Goal: Find specific page/section: Find specific page/section

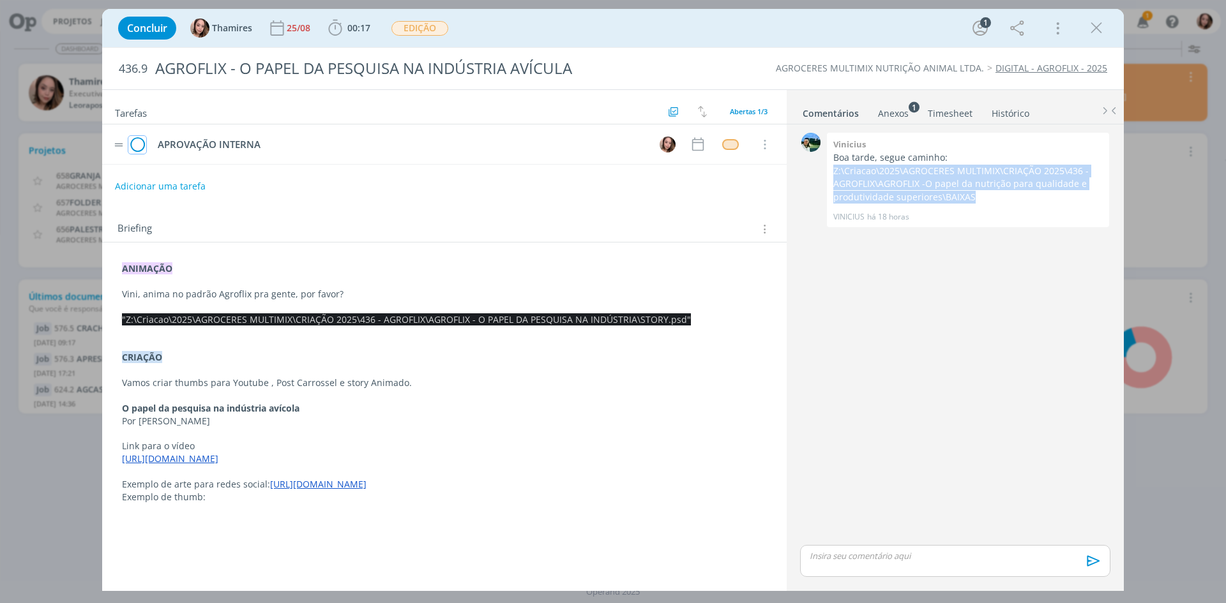
click at [137, 146] on icon "dialog" at bounding box center [137, 144] width 18 height 19
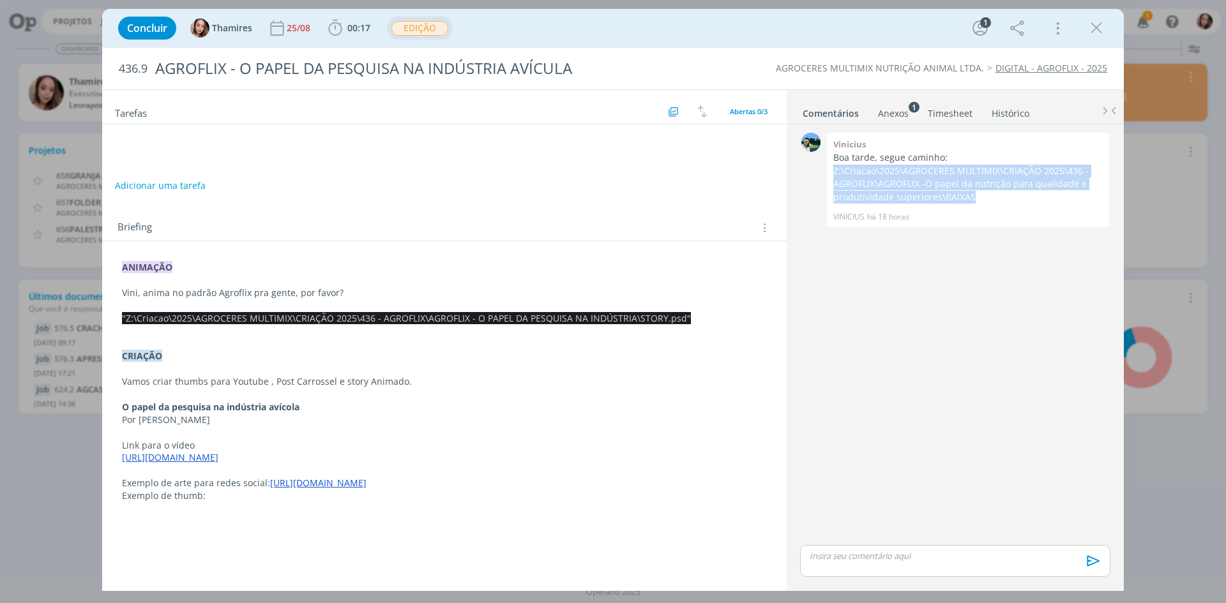
click at [411, 24] on span "EDIÇÃO" at bounding box center [419, 28] width 57 height 15
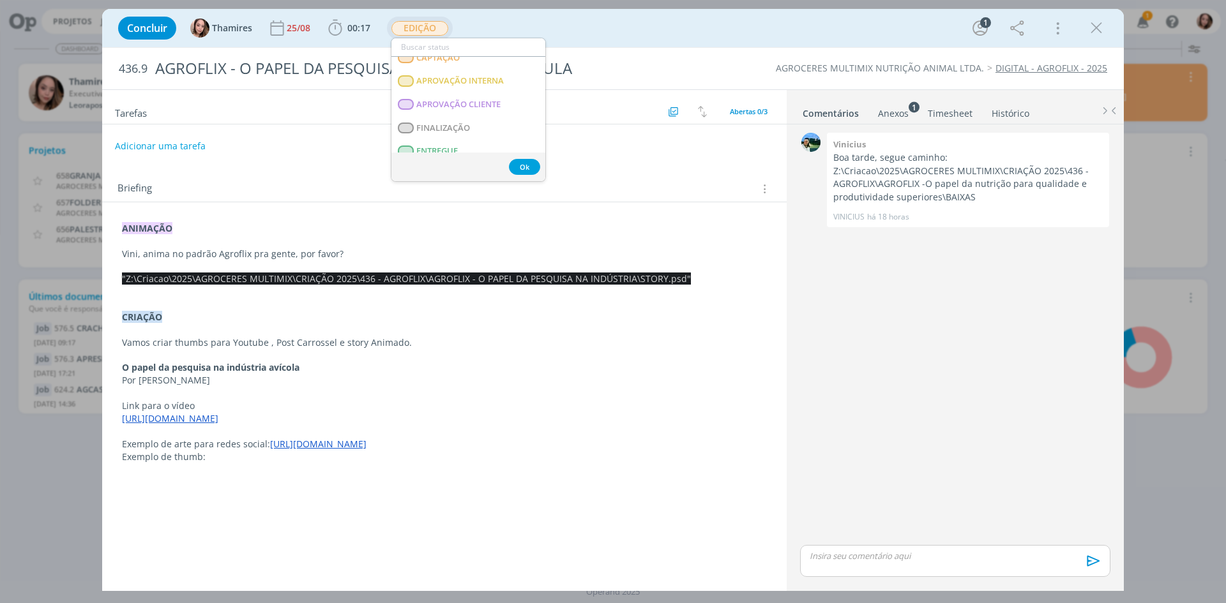
scroll to position [238, 0]
click at [421, 84] on span "ENTREGUE" at bounding box center [437, 87] width 42 height 10
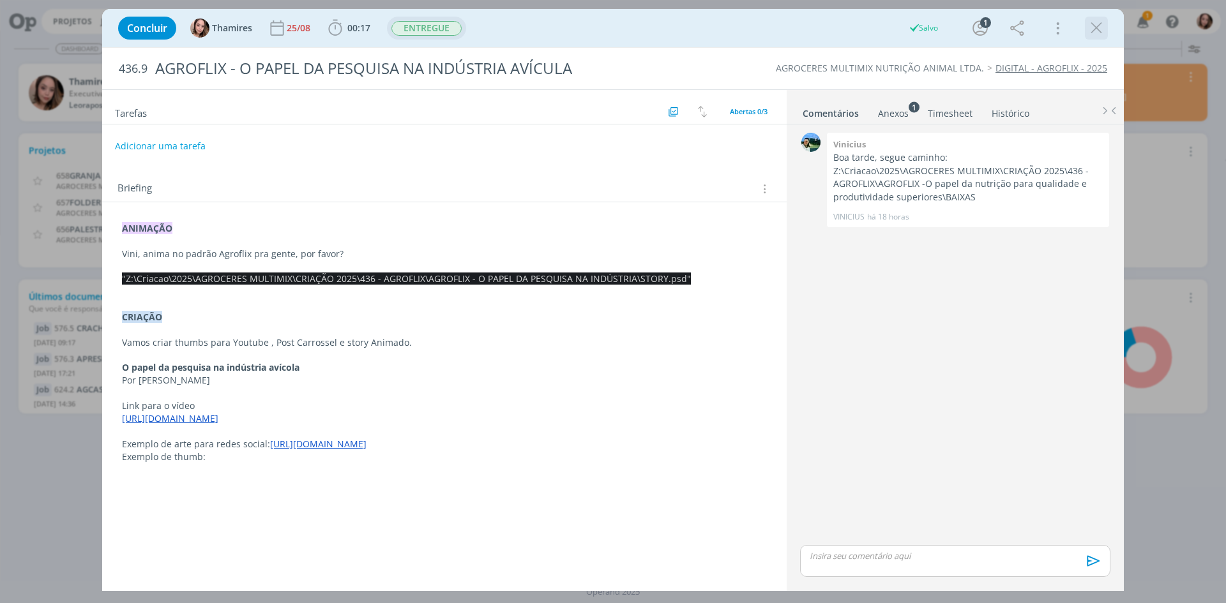
click at [1085, 35] on div "dialog" at bounding box center [1096, 28] width 23 height 23
click at [1096, 31] on icon "dialog" at bounding box center [1096, 28] width 19 height 19
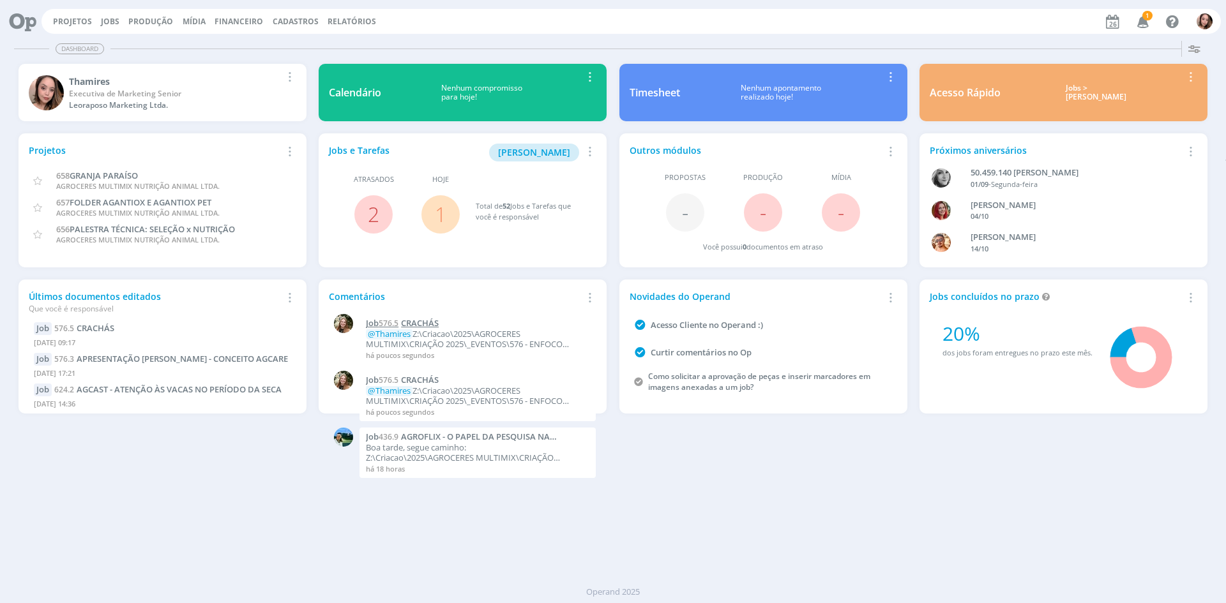
click at [430, 322] on span "CRACHÁS" at bounding box center [420, 322] width 38 height 11
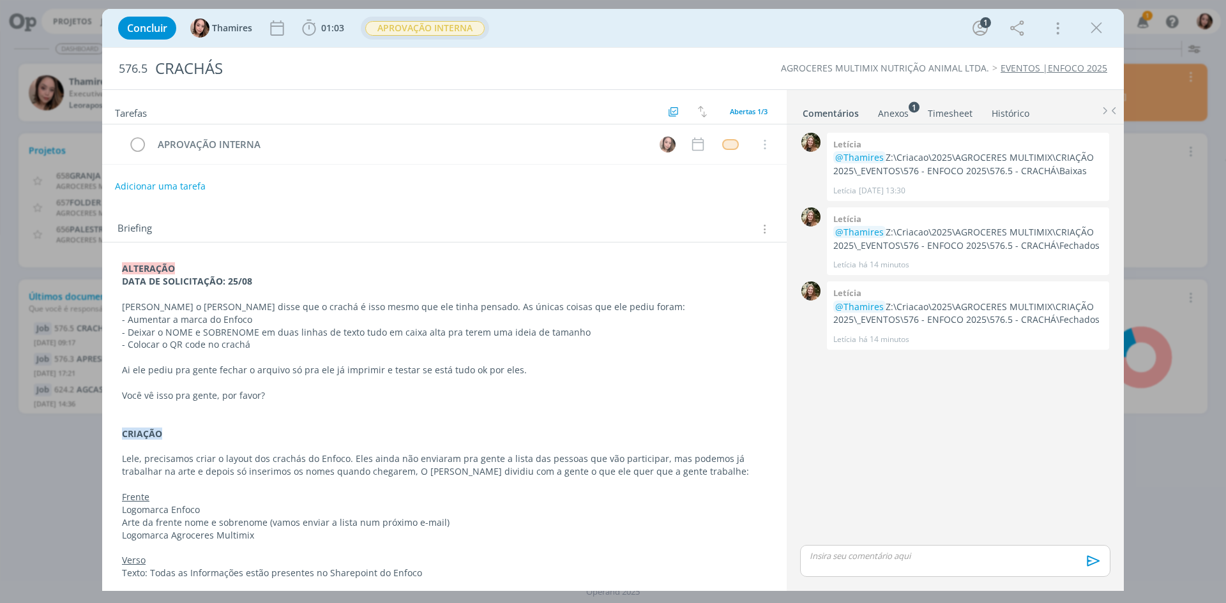
click at [469, 31] on span "APROVAÇÃO INTERNA" at bounding box center [424, 28] width 119 height 15
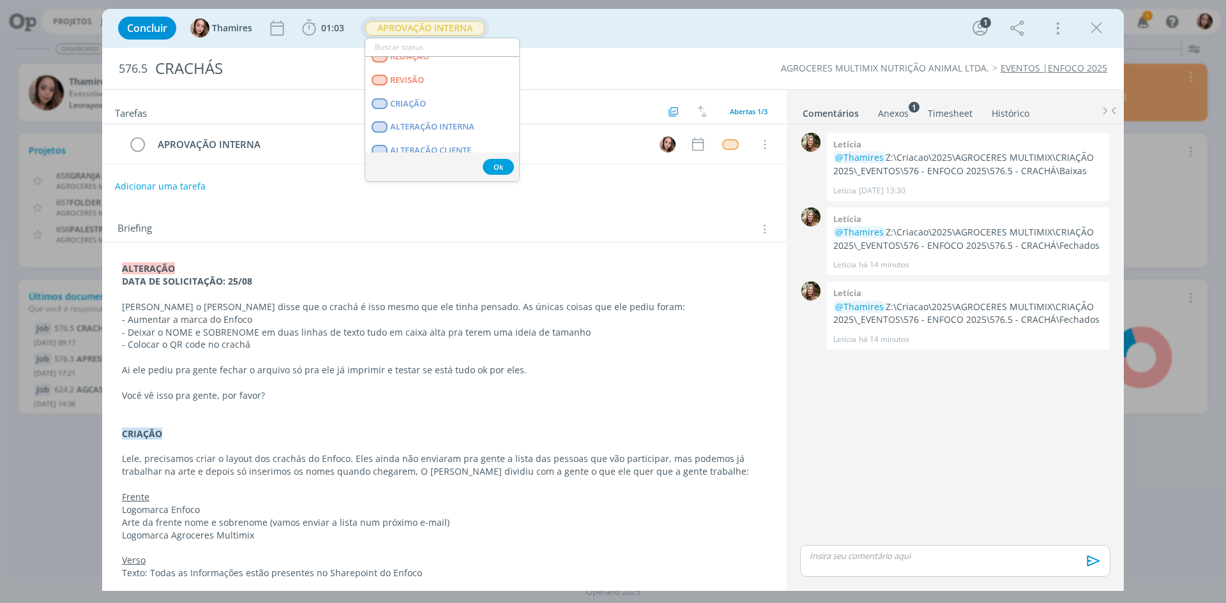
scroll to position [128, 0]
click at [430, 144] on CLIENTE "APROVAÇÃO CLIENTE" at bounding box center [442, 152] width 154 height 24
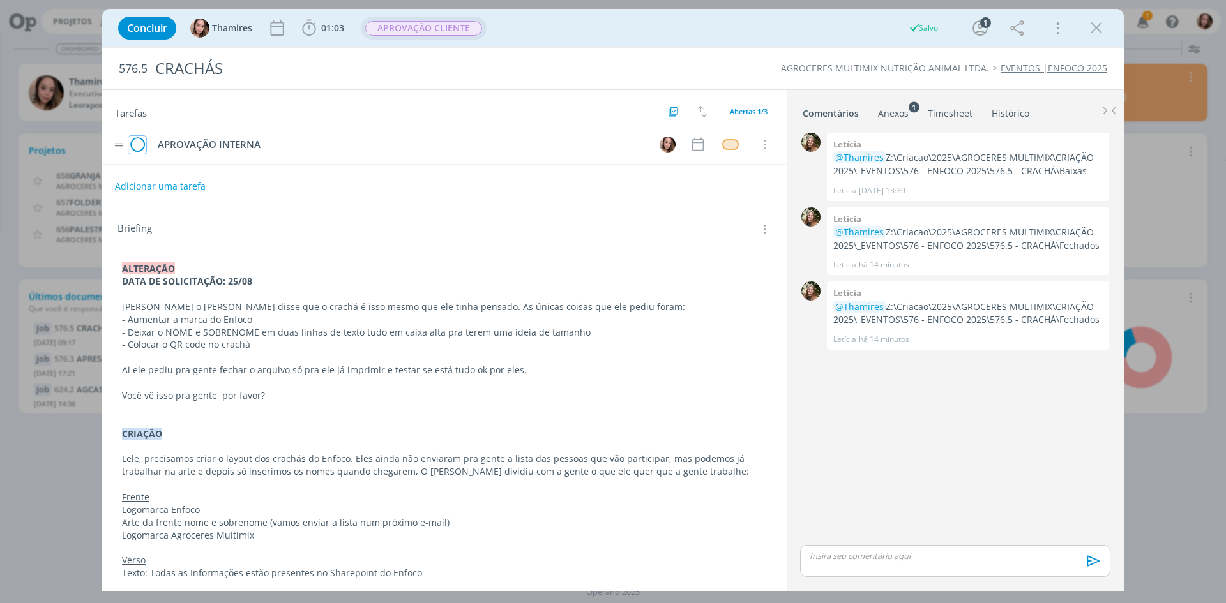
click at [140, 144] on icon "dialog" at bounding box center [137, 144] width 18 height 19
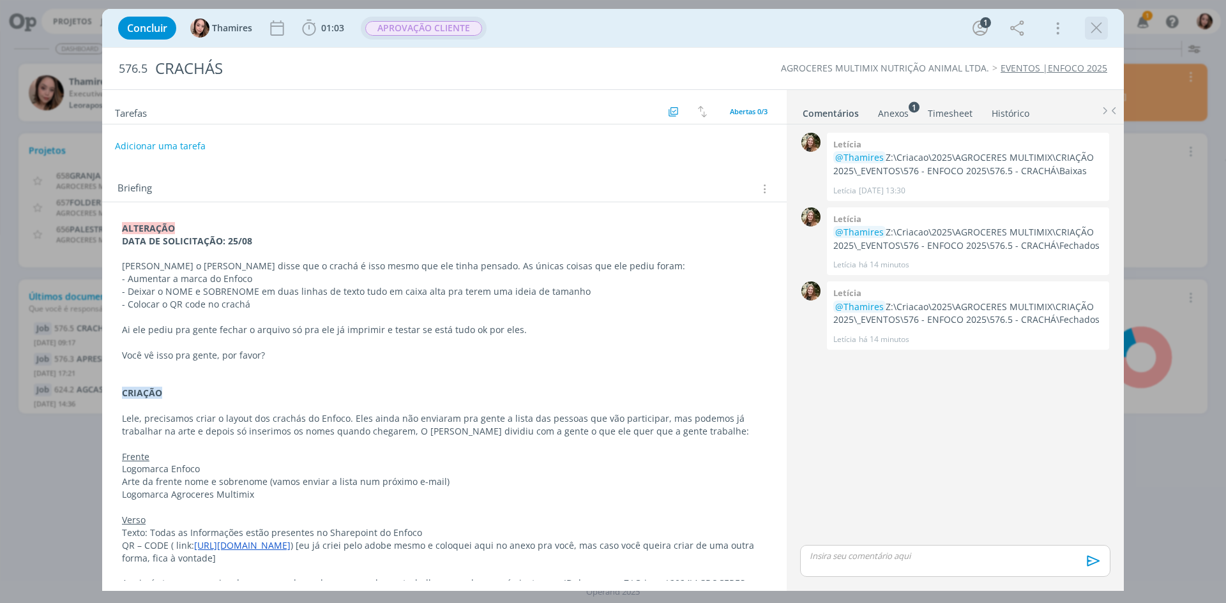
click at [1093, 35] on icon "dialog" at bounding box center [1096, 28] width 19 height 19
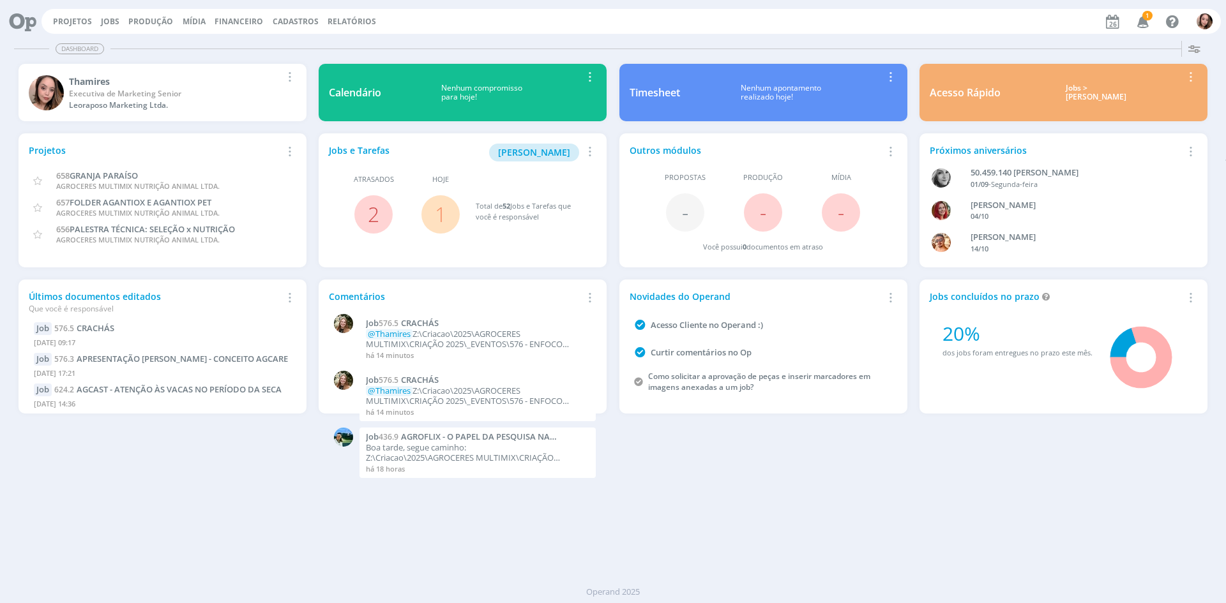
click at [1146, 24] on icon "button" at bounding box center [1143, 21] width 22 height 22
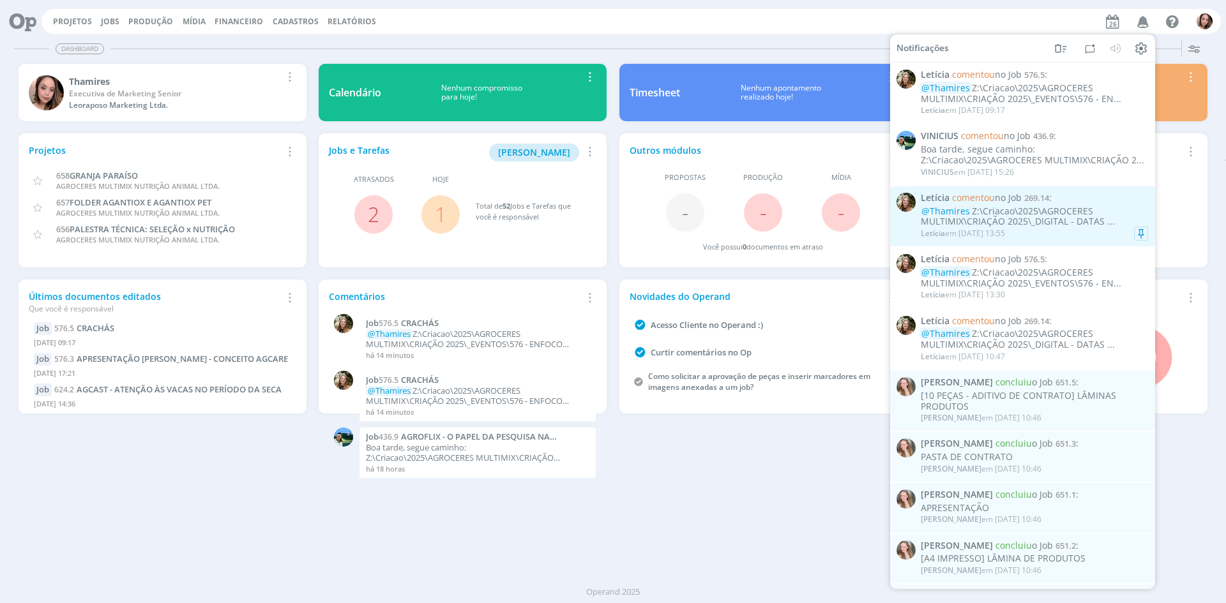
click at [1025, 227] on div "@Thamires Z:\Criacao\2025\AGROCERES MULTIMIX\CRIAÇÃO 2025\_DIGITAL - DATAS ..." at bounding box center [1034, 217] width 227 height 22
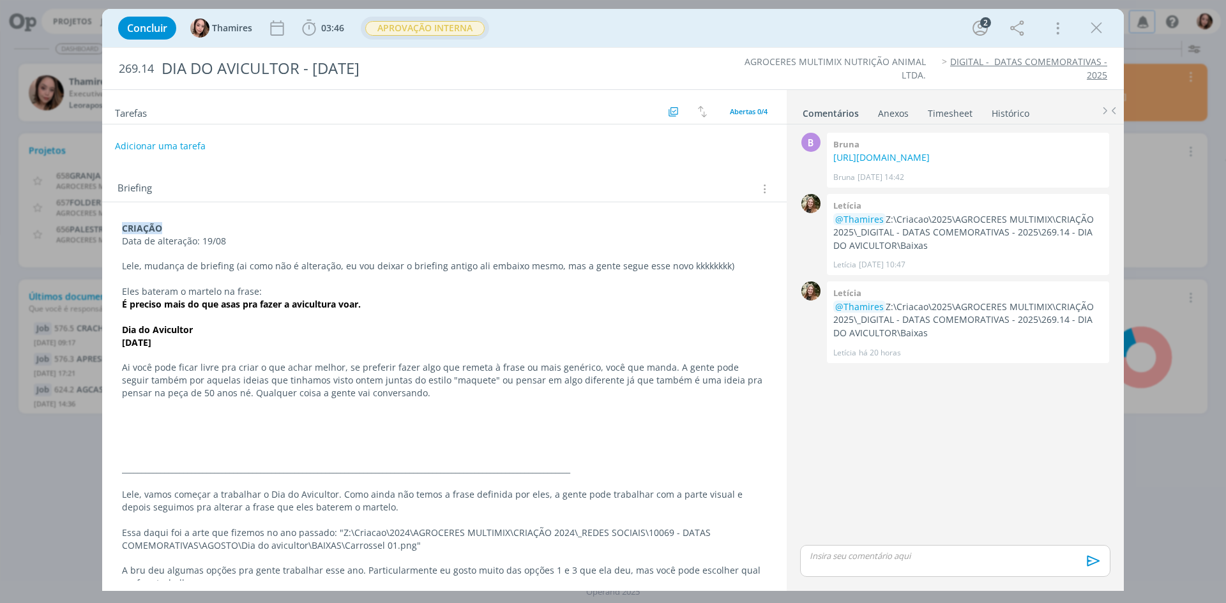
click at [433, 25] on span "APROVAÇÃO INTERNA" at bounding box center [424, 28] width 119 height 15
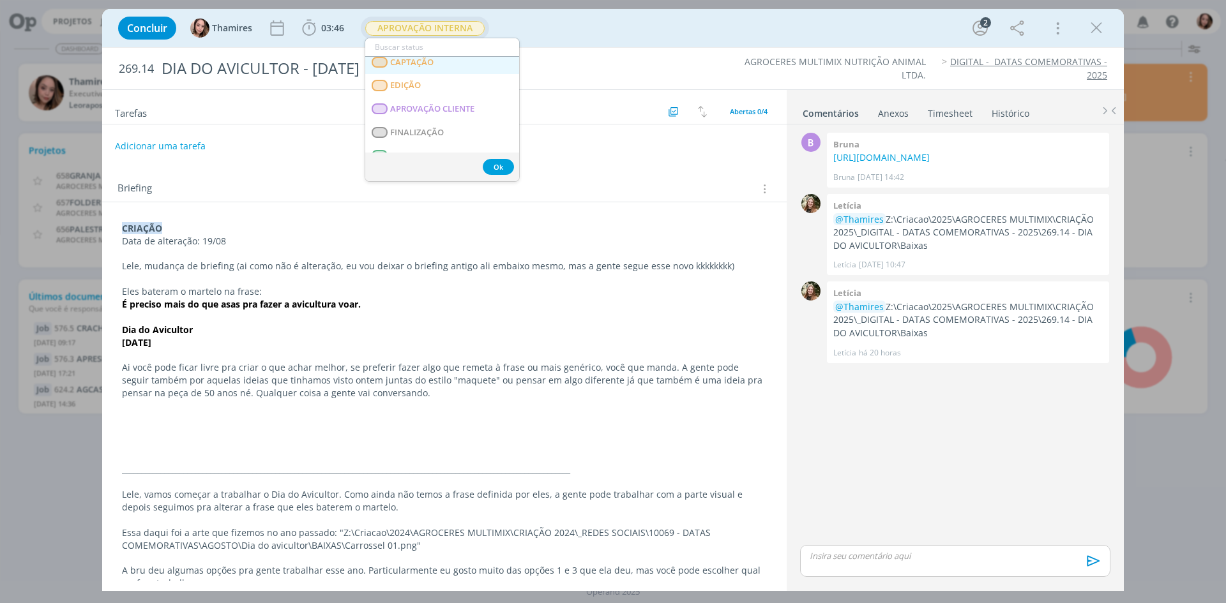
scroll to position [192, 0]
click at [438, 87] on span "APROVAÇÃO CLIENTE" at bounding box center [432, 87] width 84 height 10
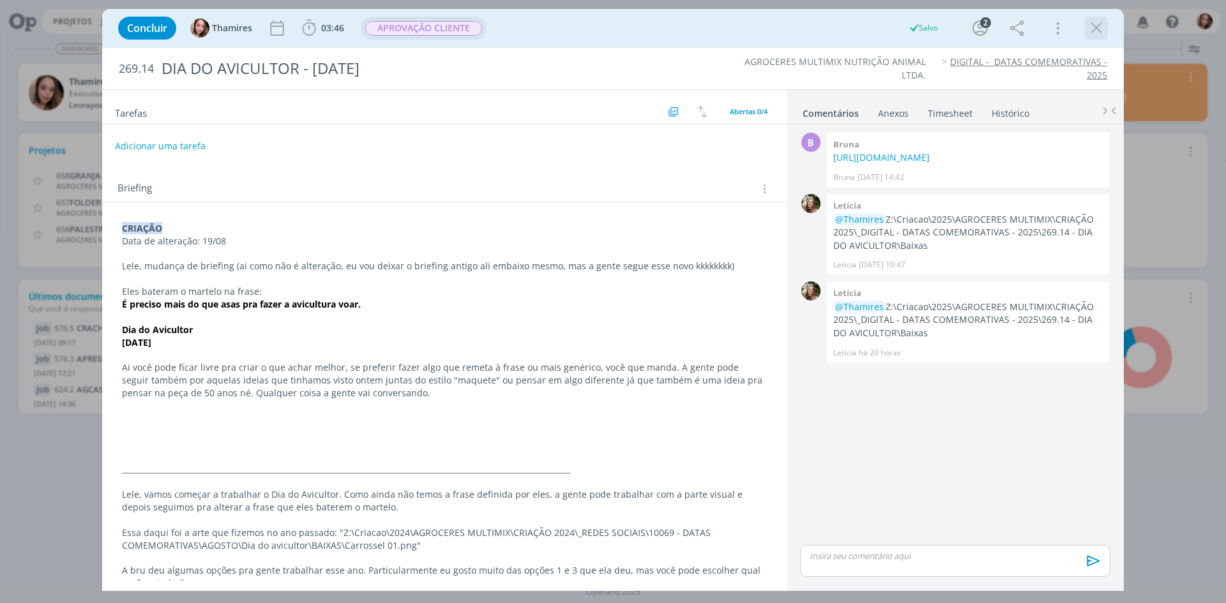
click at [1096, 27] on icon "dialog" at bounding box center [1096, 28] width 19 height 19
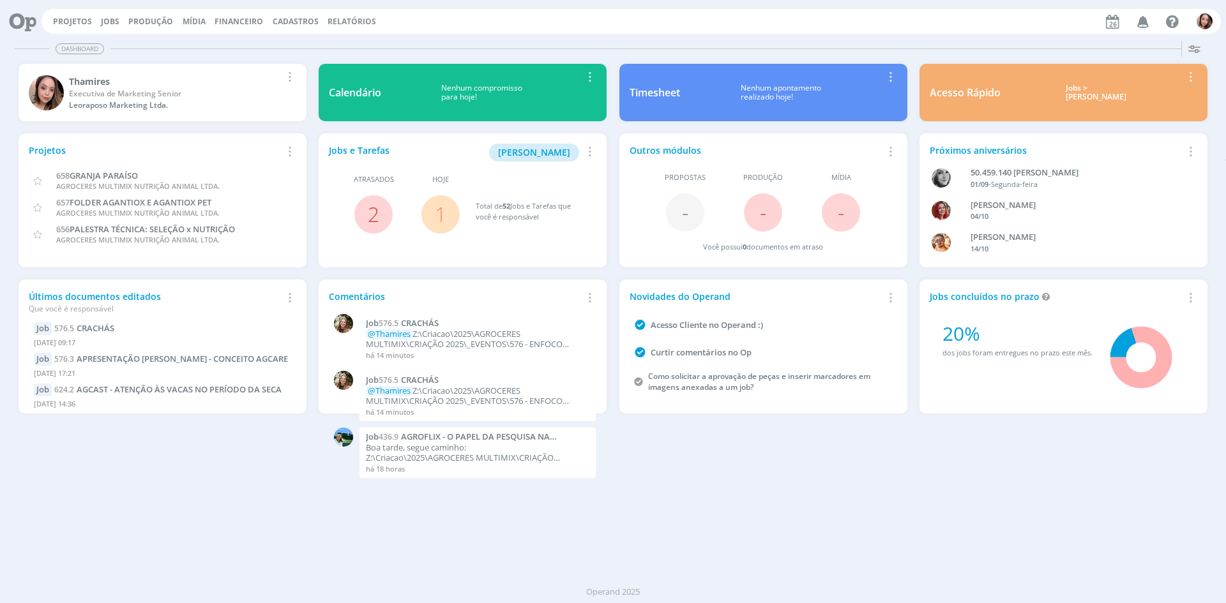
click at [1145, 22] on icon "button" at bounding box center [1143, 21] width 22 height 22
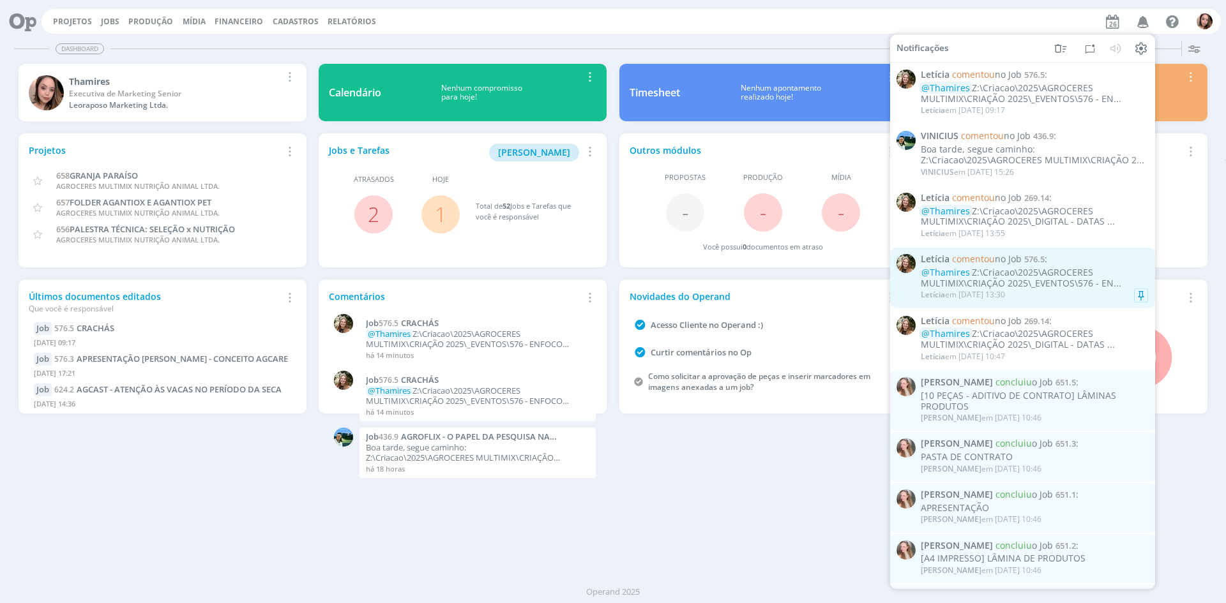
click at [1016, 296] on div "Letícia em [DATE] 13:30" at bounding box center [1034, 295] width 227 height 13
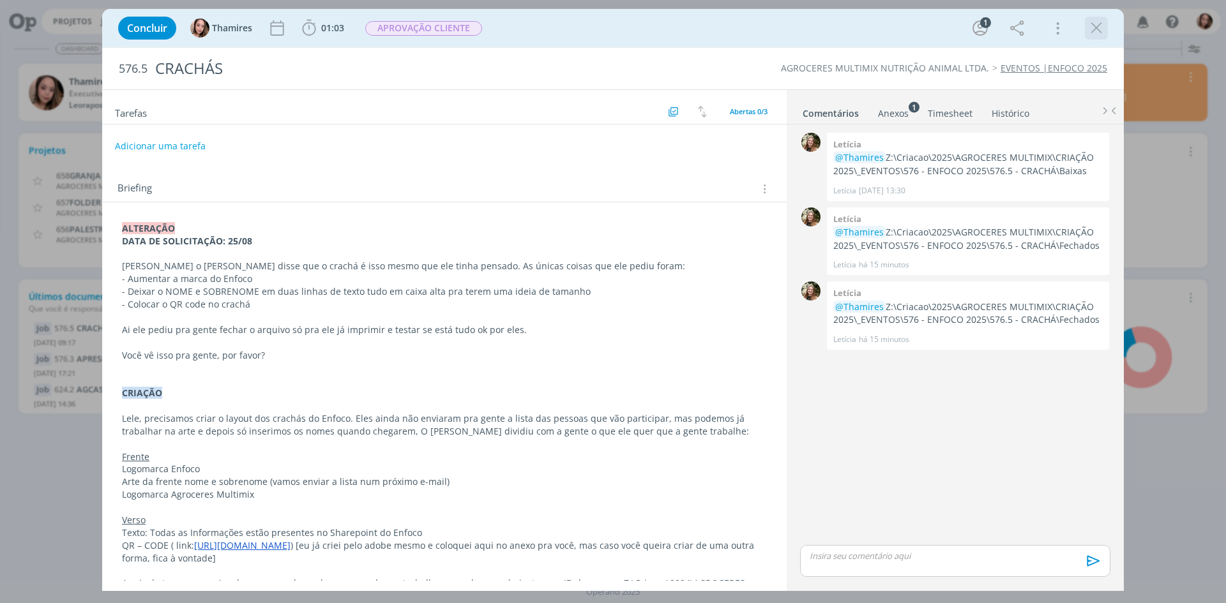
click at [1095, 29] on icon "dialog" at bounding box center [1096, 28] width 19 height 19
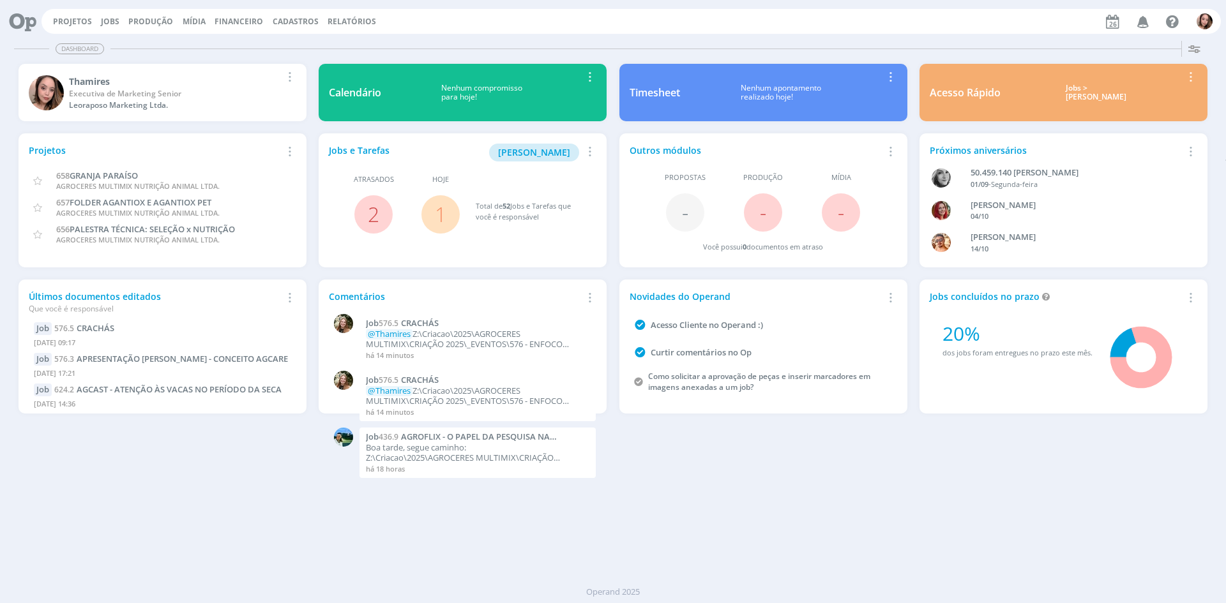
click at [1148, 26] on icon "button" at bounding box center [1143, 21] width 22 height 22
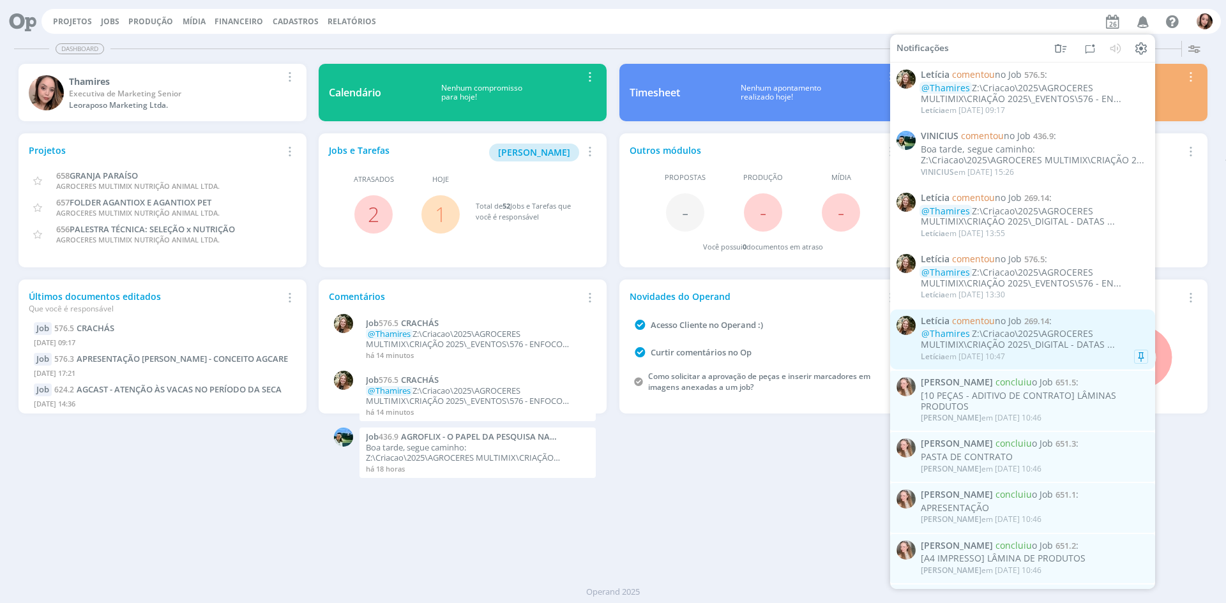
click at [1015, 347] on div "@Thamires Z:\Criacao\2025\AGROCERES MULTIMIX\CRIAÇÃO 2025\_DIGITAL - DATAS ..." at bounding box center [1034, 340] width 227 height 22
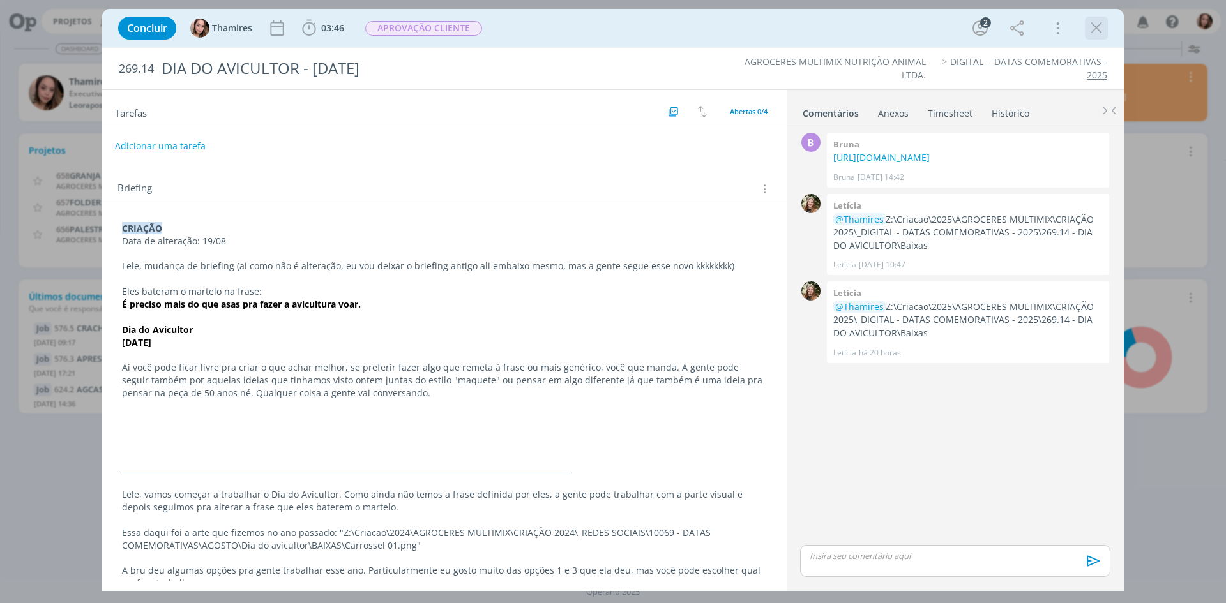
click at [1099, 34] on icon "dialog" at bounding box center [1096, 28] width 19 height 19
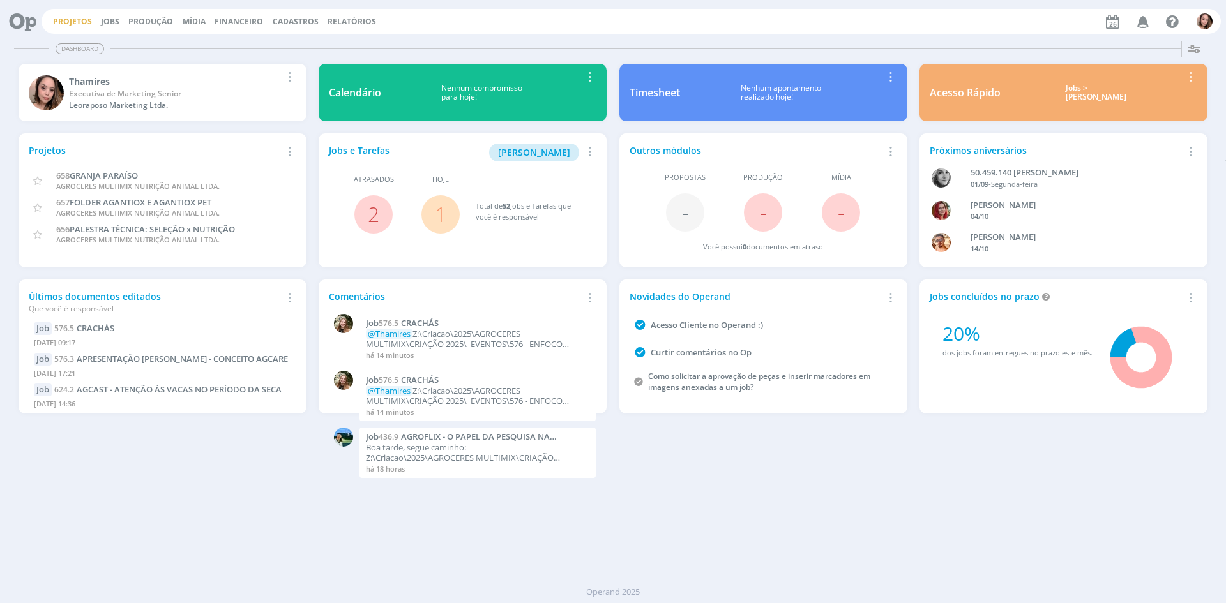
click at [70, 21] on link "Projetos" at bounding box center [72, 21] width 39 height 11
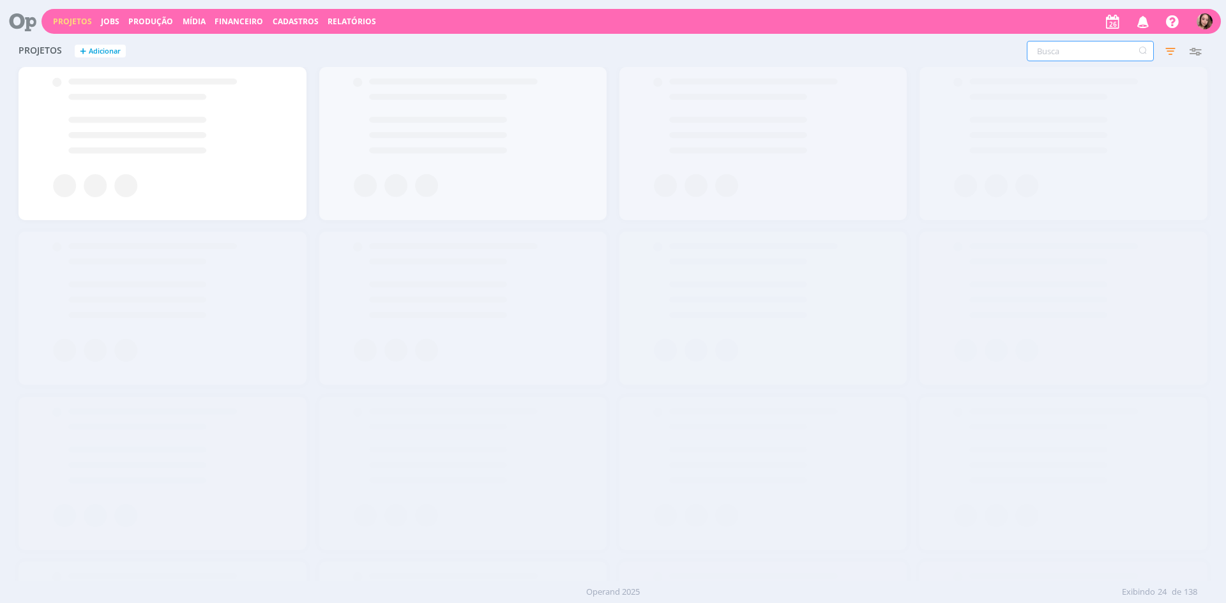
click at [1084, 50] on input "text" at bounding box center [1090, 51] width 127 height 20
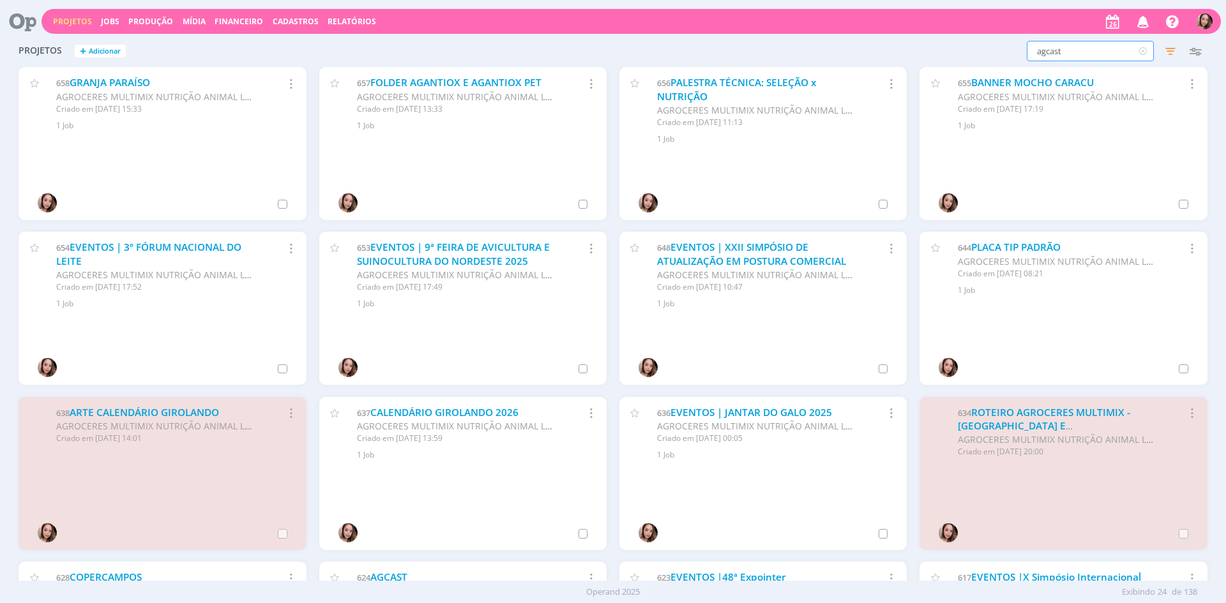
type input "agcast"
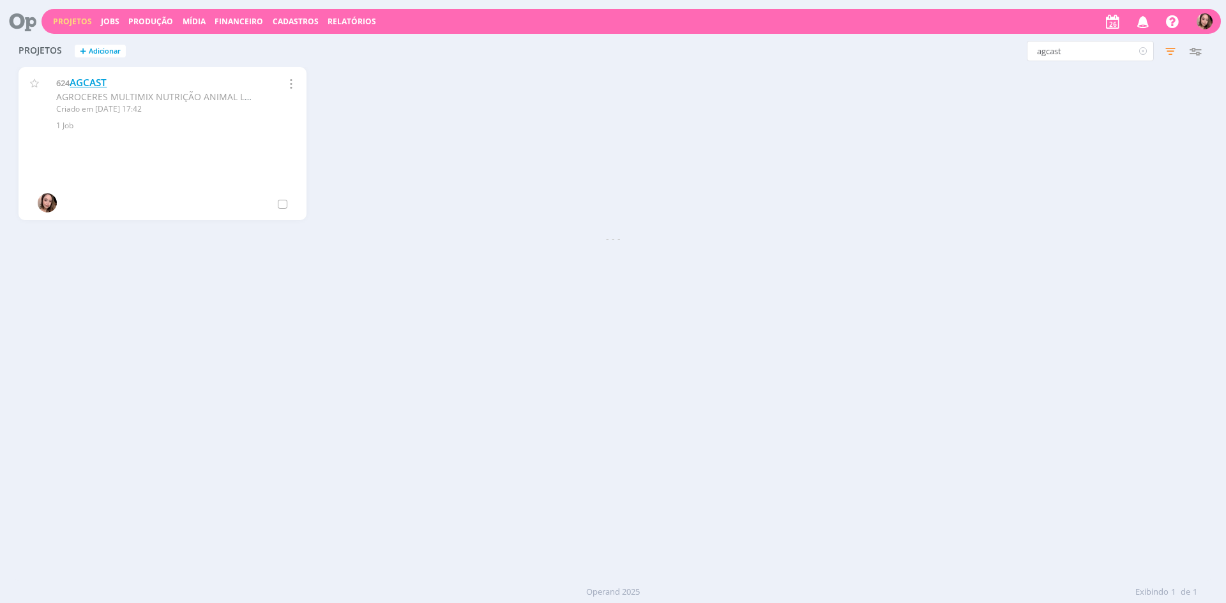
click at [96, 77] on link "AGCAST" at bounding box center [88, 82] width 37 height 13
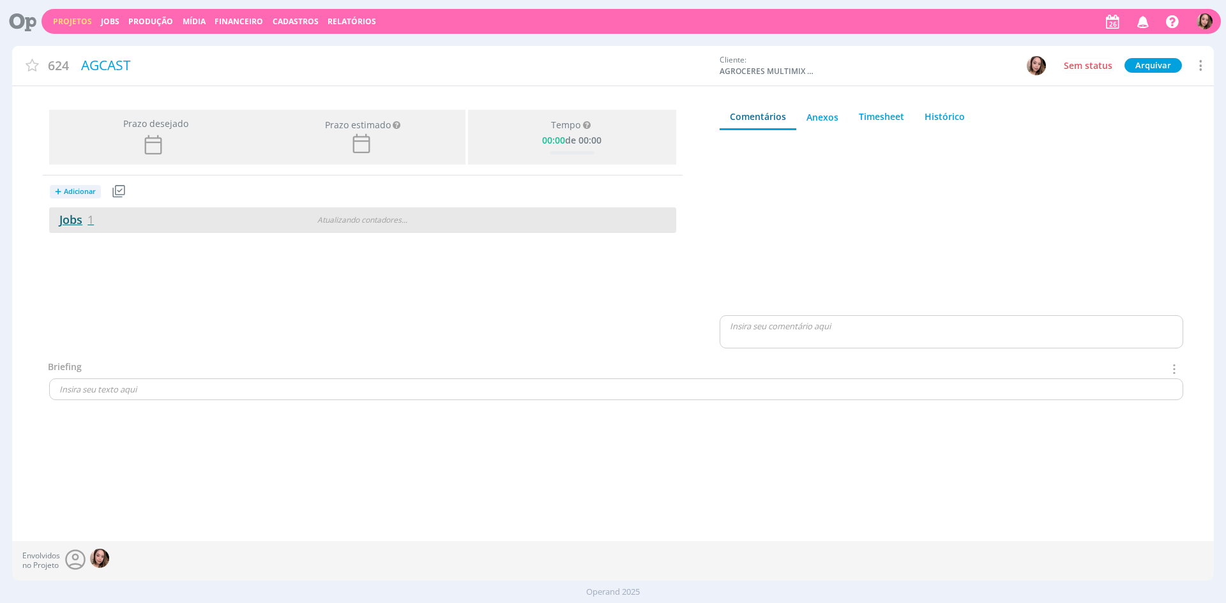
click at [58, 218] on link "Jobs 1" at bounding box center [71, 219] width 45 height 15
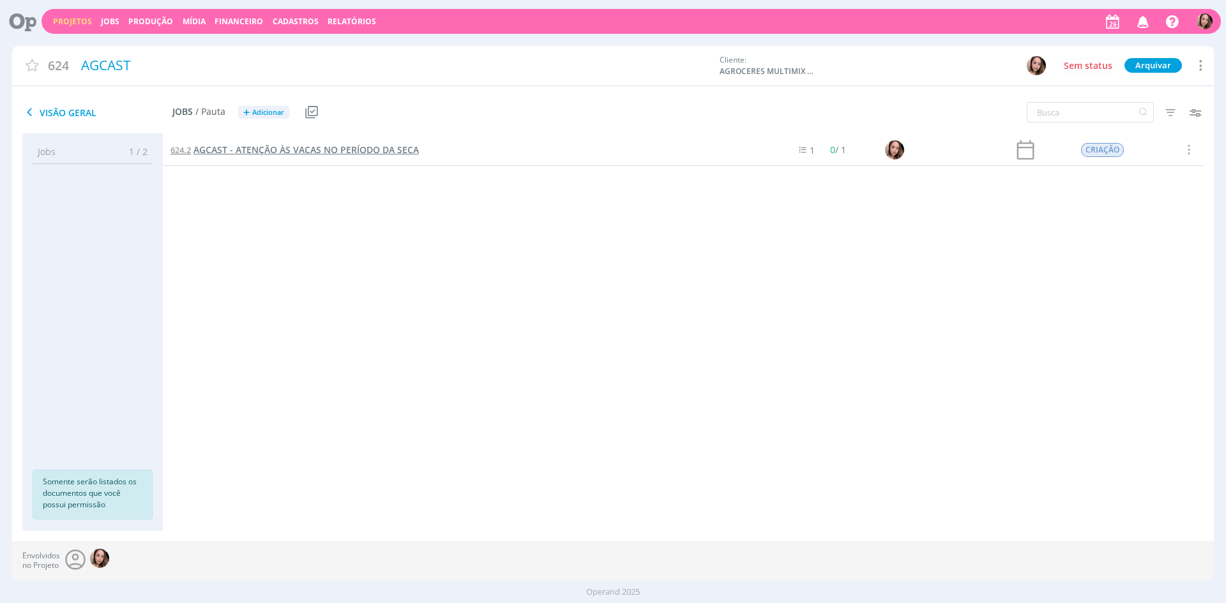
click at [361, 153] on span "AGCAST - ATENÇÃO ÀS VACAS NO PERÍODO DA SECA" at bounding box center [305, 150] width 225 height 12
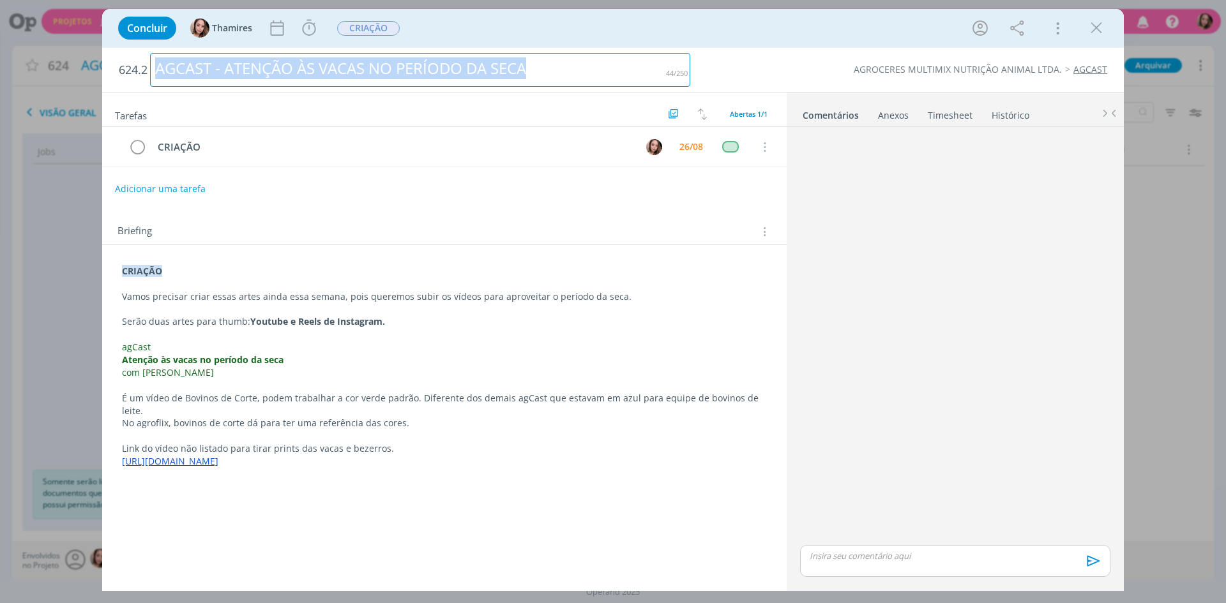
drag, startPoint x: 153, startPoint y: 70, endPoint x: 544, endPoint y: 68, distance: 390.8
click at [544, 68] on div "AGCAST - ATENÇÃO ÀS VACAS NO PERÍODO DA SECA" at bounding box center [420, 70] width 540 height 34
copy div "AGCAST - ATENÇÃO ÀS VACAS NO PERÍODO DA SECA"
